Goal: Use online tool/utility: Utilize a website feature to perform a specific function

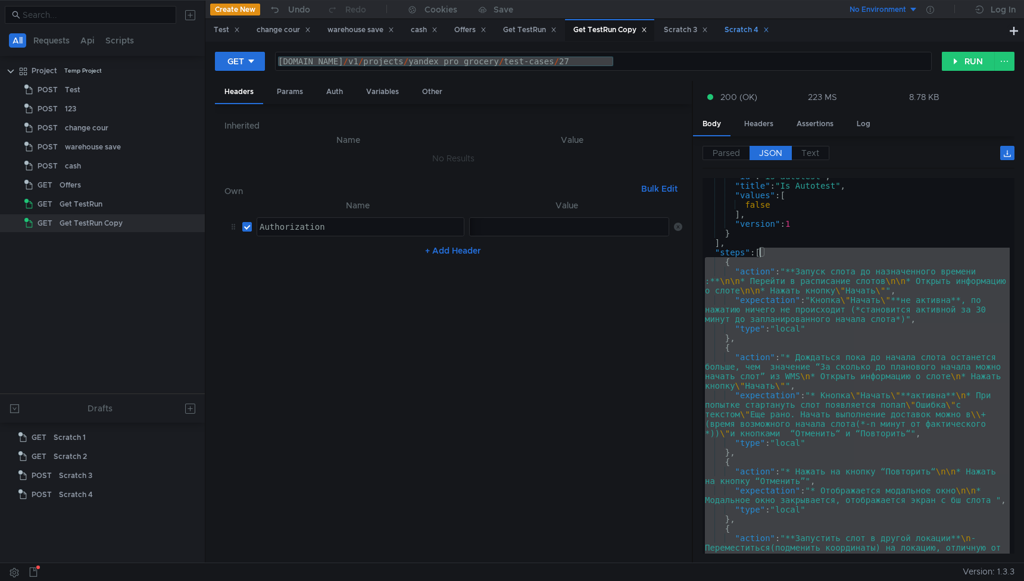
scroll to position [702, 0]
click at [1016, 28] on button at bounding box center [1014, 30] width 14 height 14
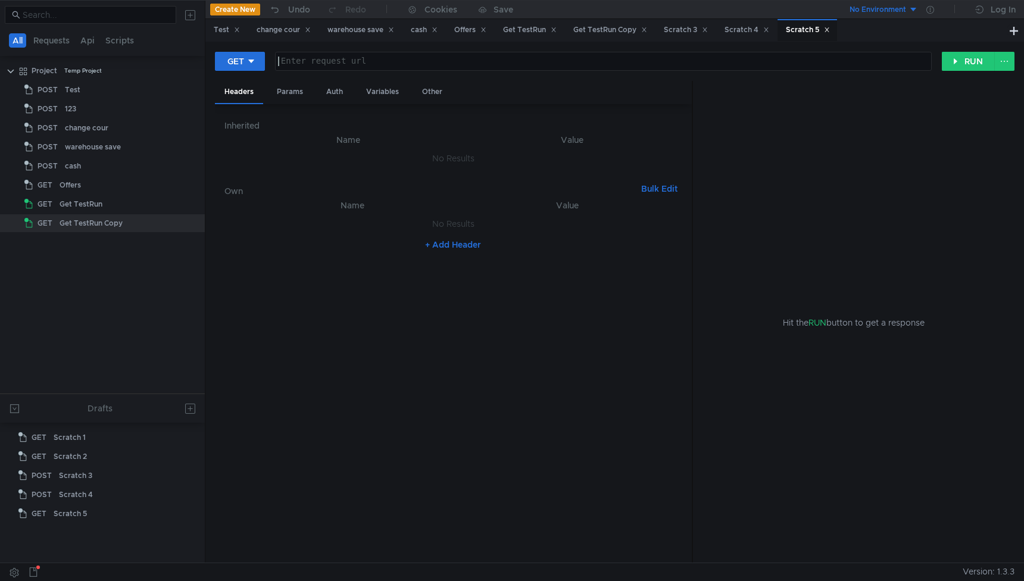
click at [481, 59] on div at bounding box center [603, 71] width 655 height 29
paste textarea "[URL][DOMAIN_NAME]"
type textarea "[URL][DOMAIN_NAME]"
click at [249, 66] on div at bounding box center [251, 61] width 8 height 13
click at [237, 100] on li "POST" at bounding box center [241, 105] width 52 height 19
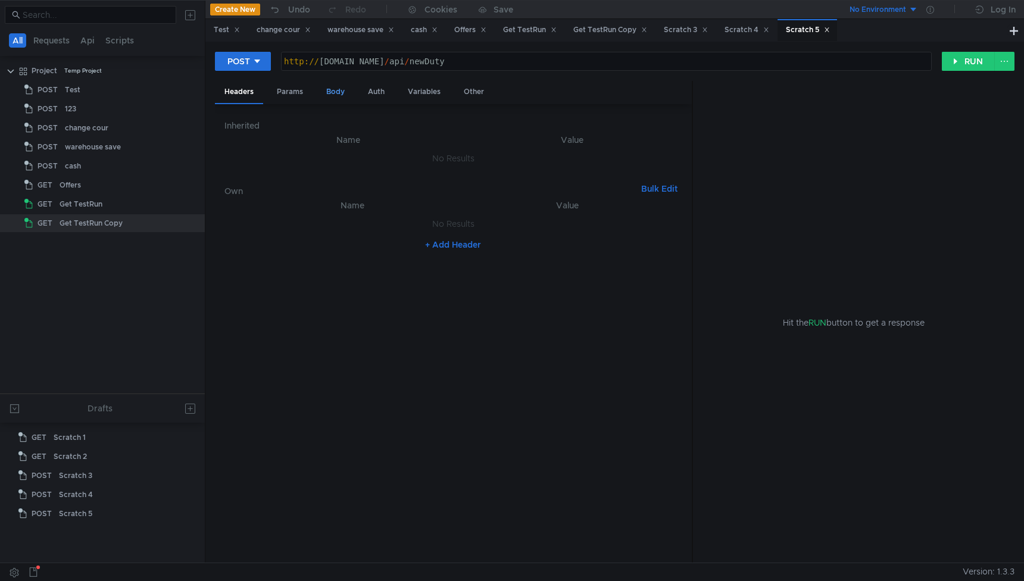
click at [330, 87] on div "Body" at bounding box center [335, 92] width 37 height 22
click at [284, 148] on div at bounding box center [453, 354] width 458 height 436
click at [237, 141] on div "{ "" : "NEwWuty" }" at bounding box center [453, 354] width 458 height 436
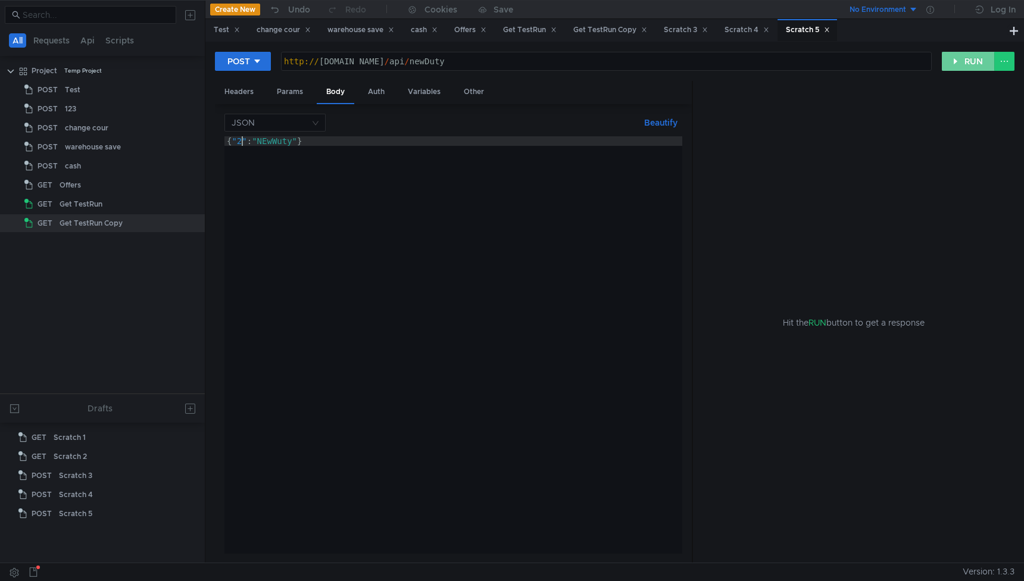
type textarea "{"2":"NEwWuty"}"
click at [950, 63] on button "RUN" at bounding box center [968, 61] width 53 height 19
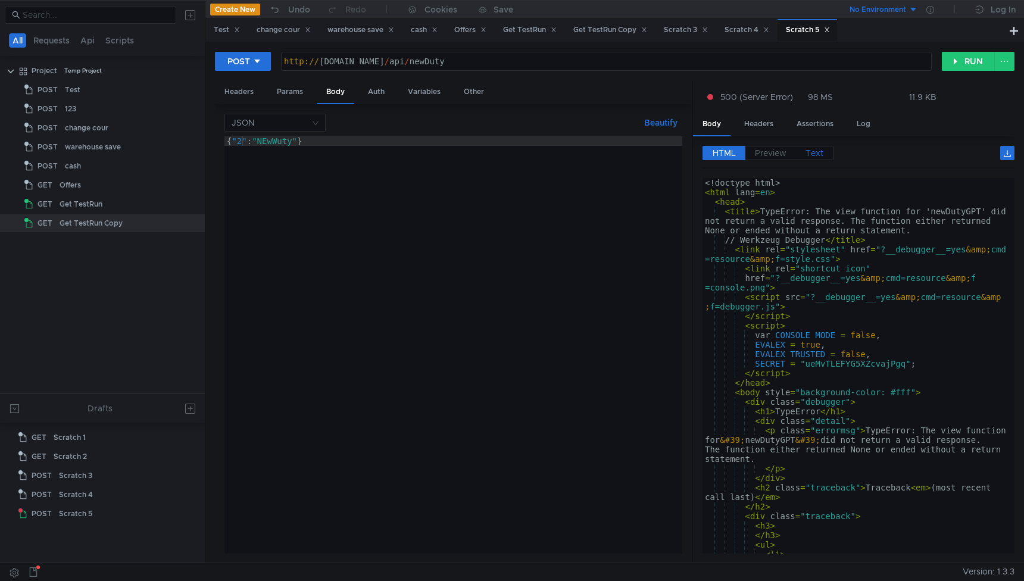
click at [808, 150] on span "Text" at bounding box center [814, 153] width 18 height 11
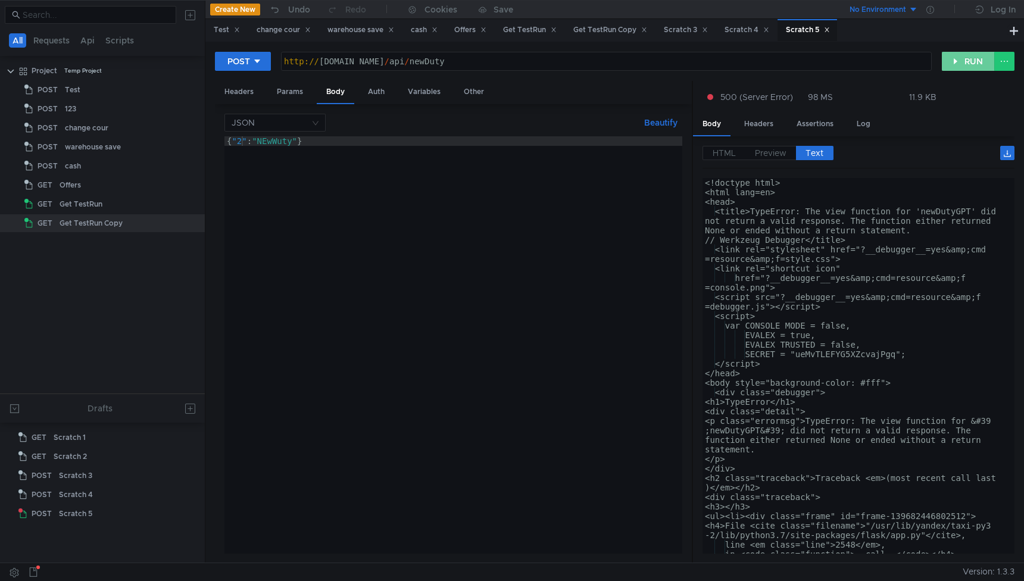
click at [961, 62] on button "RUN" at bounding box center [968, 61] width 53 height 19
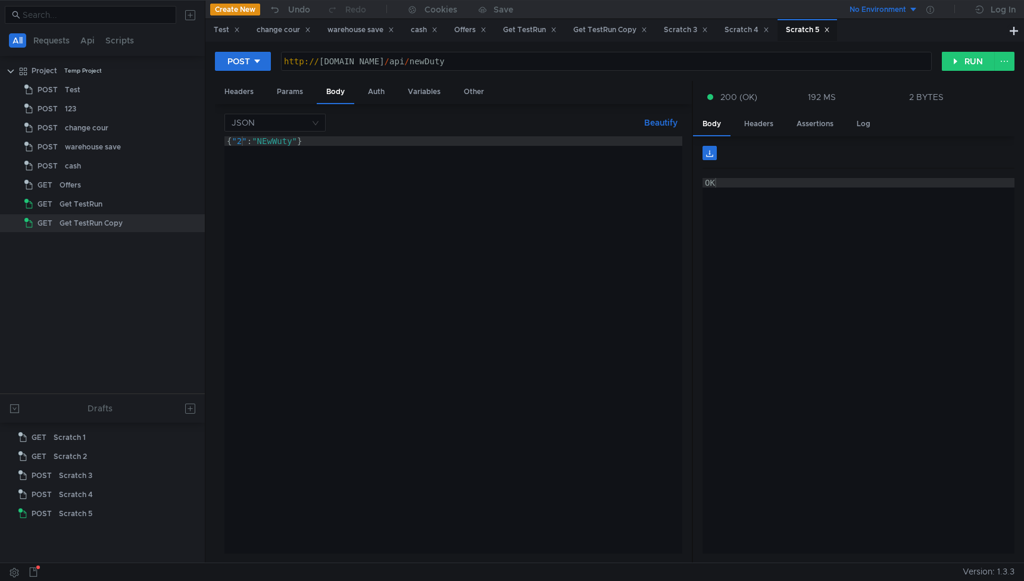
scroll to position [0, 1]
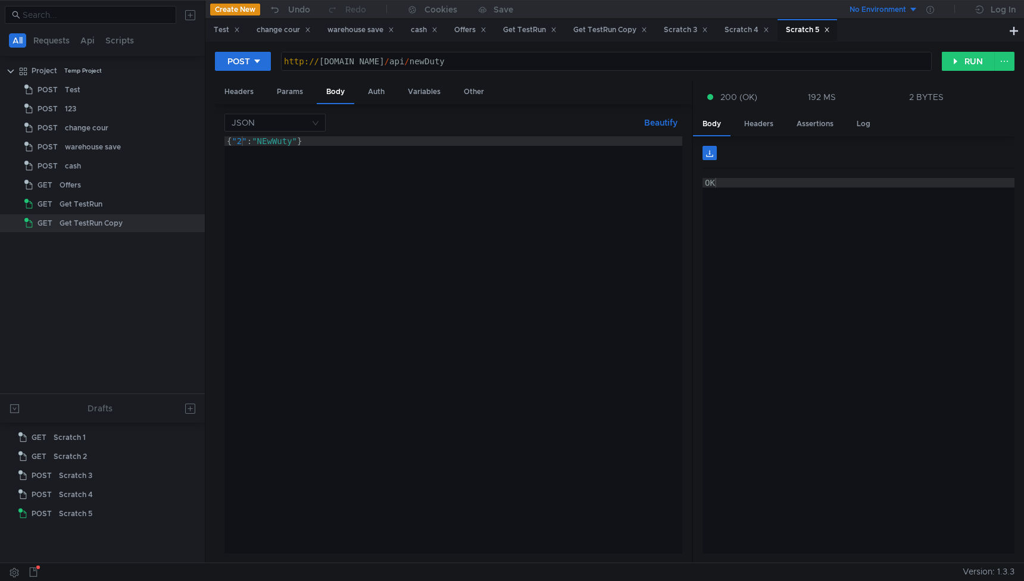
scroll to position [0, 1]
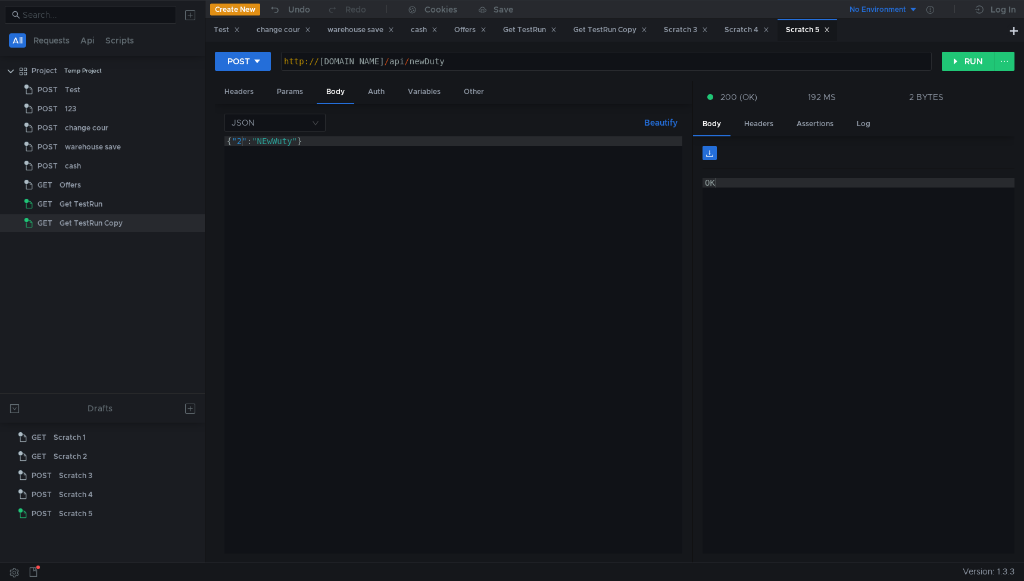
scroll to position [0, 1]
